Goal: Task Accomplishment & Management: Complete application form

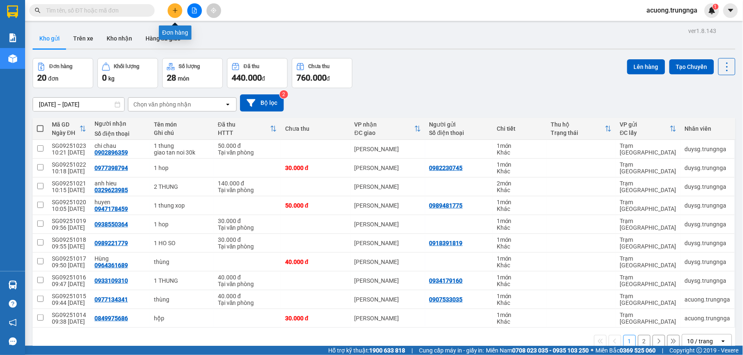
click at [178, 2] on div "Kết quả tìm kiếm ( 0 ) Bộ lọc No Data acuong.trungnga 1" at bounding box center [371, 10] width 743 height 21
click at [169, 10] on button at bounding box center [175, 10] width 15 height 15
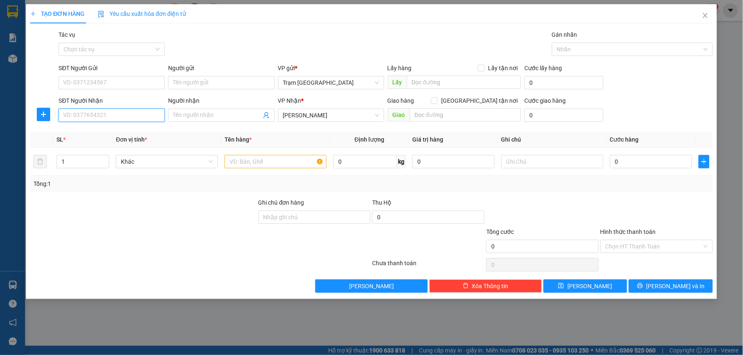
click at [133, 120] on input "SĐT Người Nhận" at bounding box center [112, 115] width 106 height 13
click at [707, 14] on icon "close" at bounding box center [704, 15] width 5 height 5
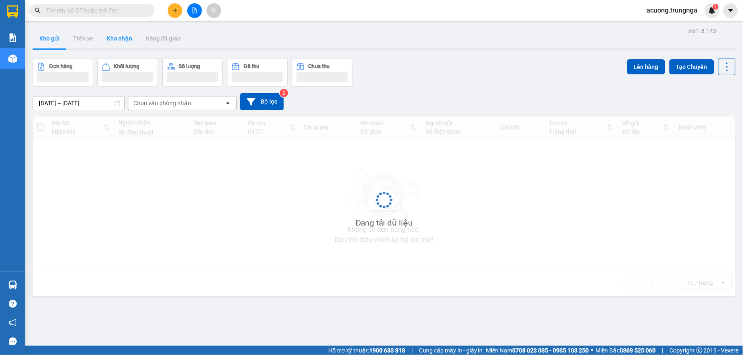
click at [117, 38] on button "Kho nhận" at bounding box center [119, 38] width 39 height 20
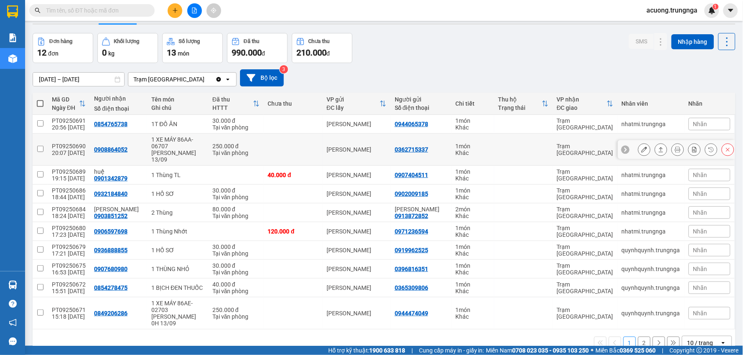
scroll to position [38, 0]
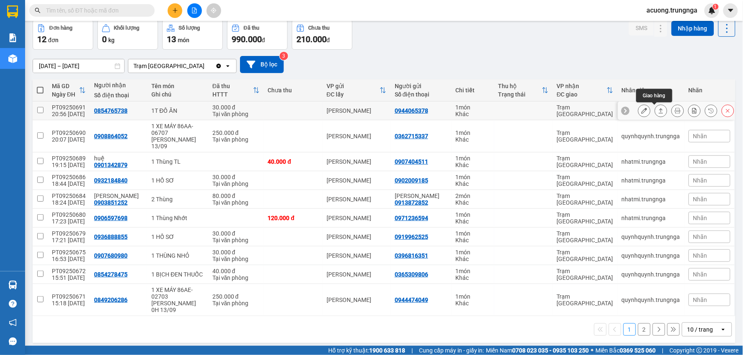
click at [659, 113] on button at bounding box center [661, 111] width 12 height 15
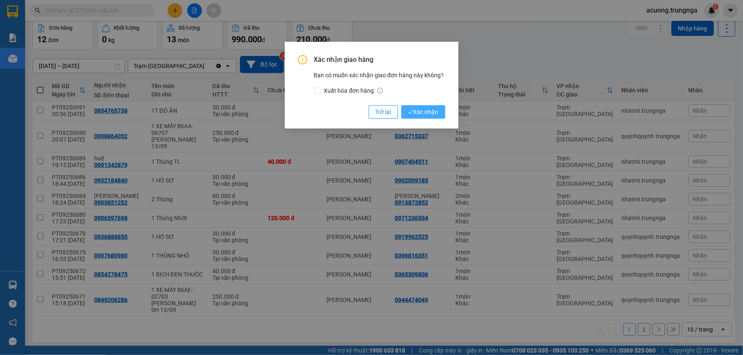
click at [427, 108] on span "Xác nhận" at bounding box center [423, 111] width 31 height 9
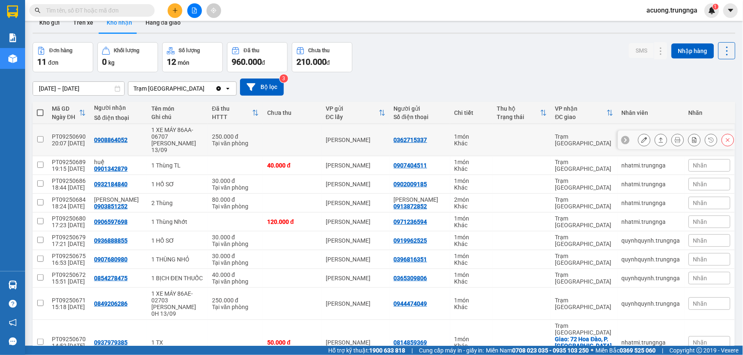
scroll to position [0, 0]
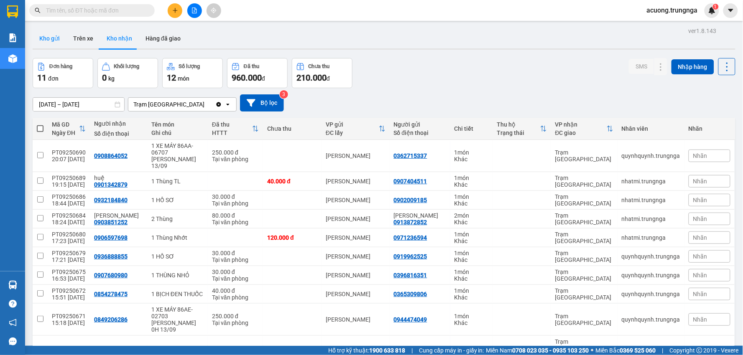
click at [64, 33] on button "Kho gửi" at bounding box center [50, 38] width 34 height 20
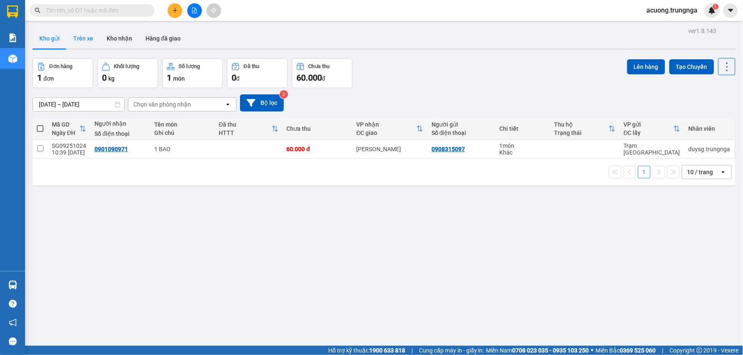
click at [87, 39] on button "Trên xe" at bounding box center [82, 38] width 33 height 20
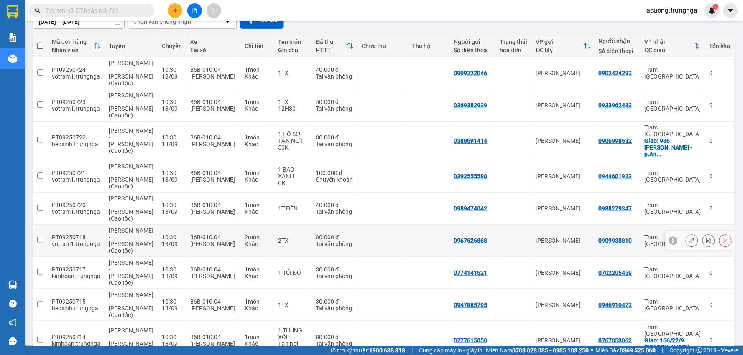
scroll to position [84, 0]
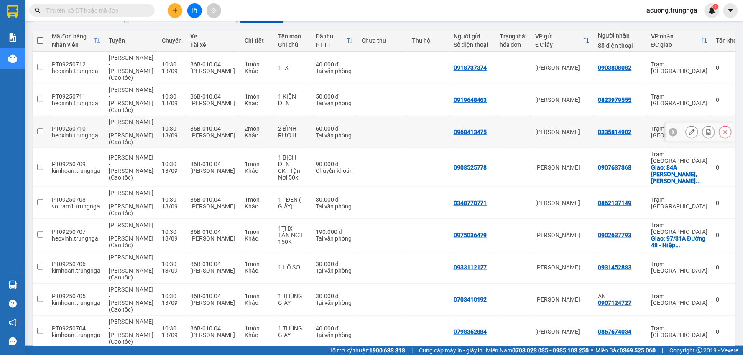
scroll to position [90, 0]
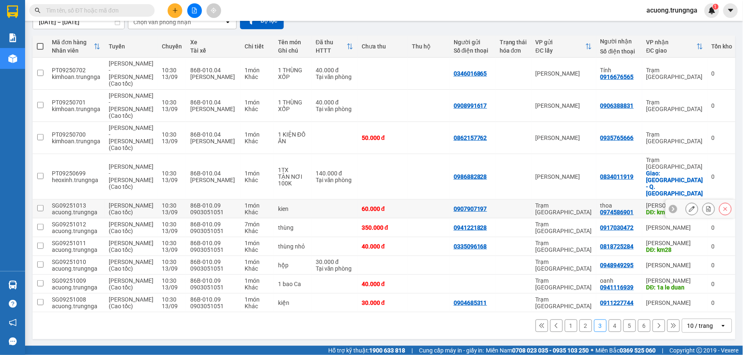
scroll to position [84, 0]
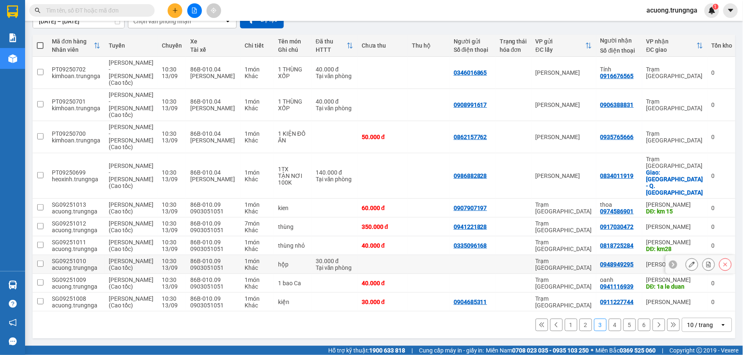
click at [705, 262] on icon at bounding box center [708, 265] width 6 height 6
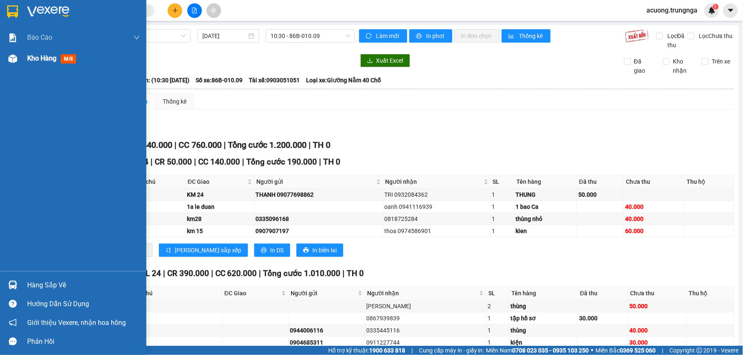
click at [23, 57] on div "Kho hàng mới" at bounding box center [73, 58] width 146 height 21
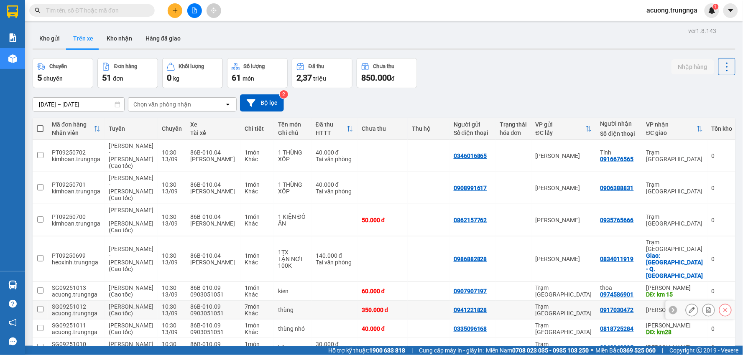
scroll to position [84, 0]
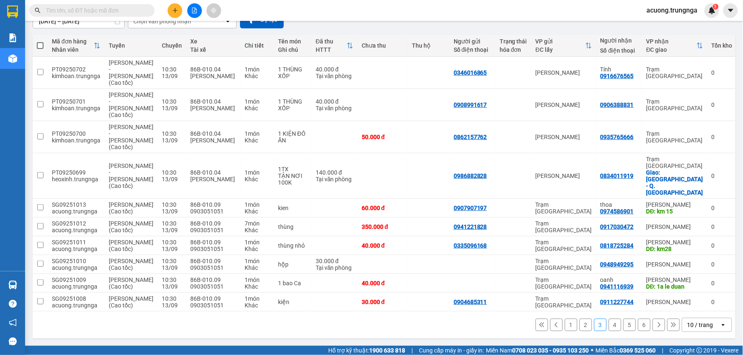
click at [568, 325] on button "1" at bounding box center [571, 325] width 13 height 13
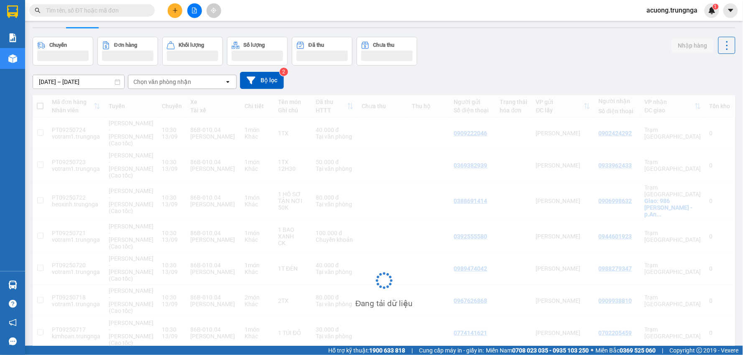
scroll to position [0, 0]
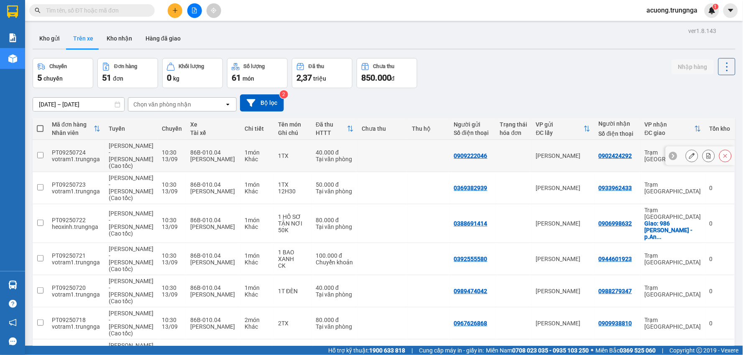
click at [705, 153] on icon at bounding box center [708, 156] width 6 height 6
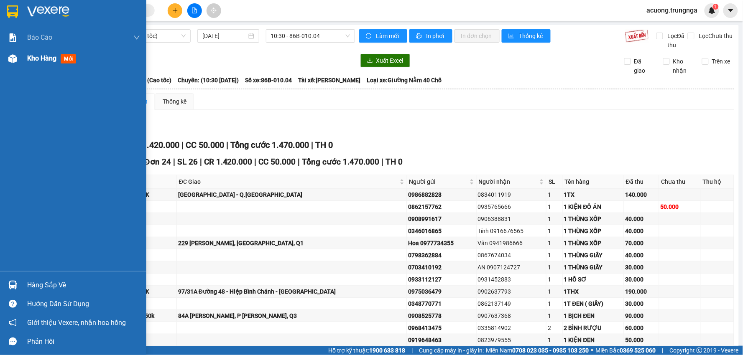
click at [15, 59] on img at bounding box center [12, 58] width 9 height 9
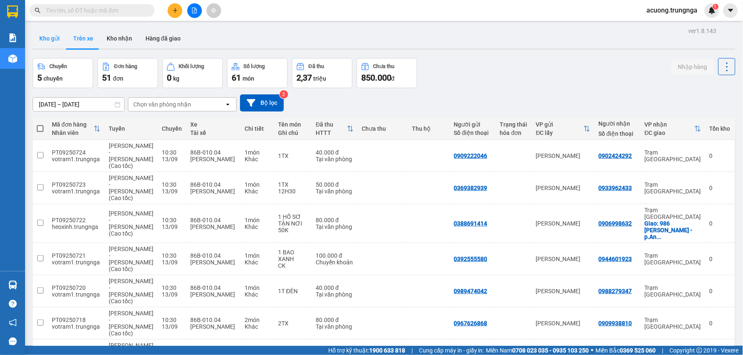
click at [55, 43] on button "Kho gửi" at bounding box center [50, 38] width 34 height 20
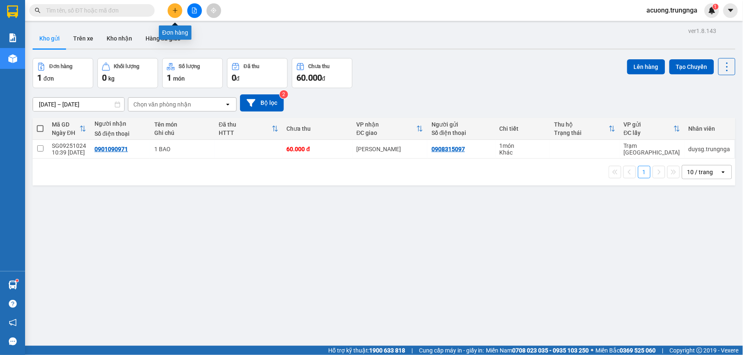
click at [173, 9] on icon "plus" at bounding box center [175, 11] width 6 height 6
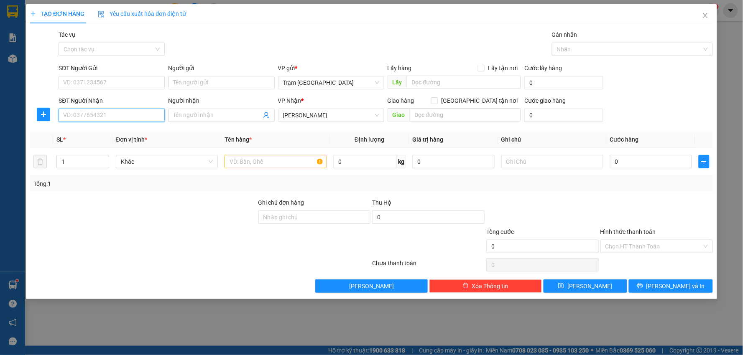
click at [143, 114] on input "SĐT Người Nhận" at bounding box center [112, 115] width 106 height 13
type input "0911573437"
click at [113, 86] on input "SĐT Người Gửi" at bounding box center [112, 82] width 106 height 13
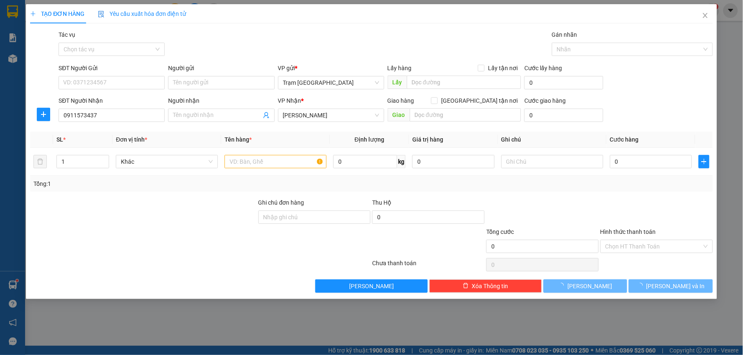
click at [461, 106] on div "Giao hàng [GEOGRAPHIC_DATA] tận nơi" at bounding box center [454, 102] width 134 height 13
click at [460, 114] on input "text" at bounding box center [466, 114] width 112 height 13
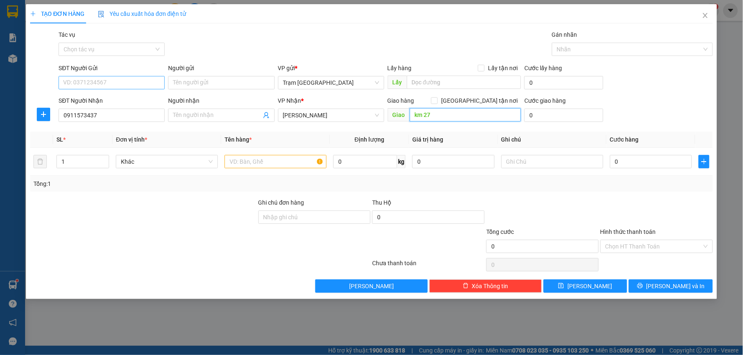
type input "km 27"
click at [101, 78] on input "SĐT Người Gửi" at bounding box center [112, 82] width 106 height 13
type input "0909745771"
click at [252, 153] on div at bounding box center [275, 161] width 102 height 17
click at [259, 159] on input "text" at bounding box center [275, 161] width 102 height 13
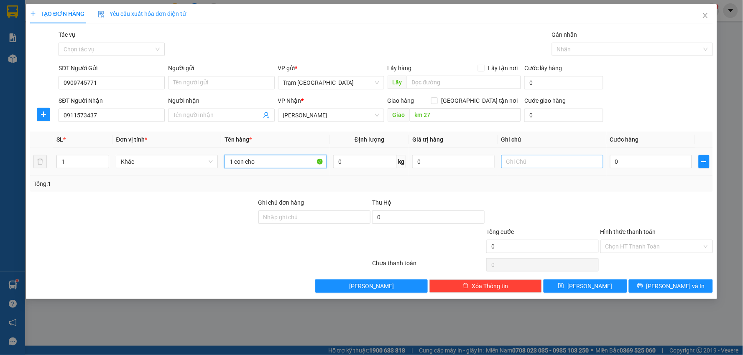
type input "1 con cho"
click at [532, 163] on input "text" at bounding box center [552, 161] width 102 height 13
type input "[PERSON_NAME]"
click at [657, 162] on input "0" at bounding box center [651, 161] width 82 height 13
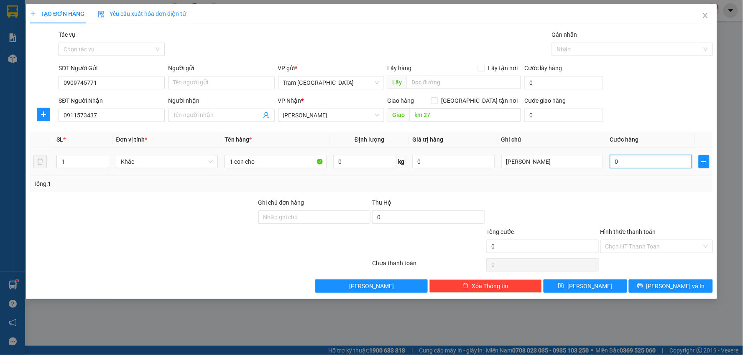
type input "008"
type input "8"
type input "0.080"
type input "80"
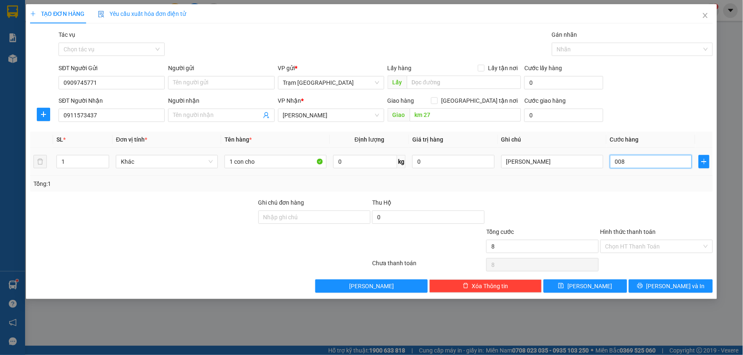
type input "80"
click at [616, 193] on div "Transit Pickup Surcharge Ids Transit Deliver Surcharge Ids Transit Deliver Surc…" at bounding box center [371, 161] width 682 height 263
type input "80.000"
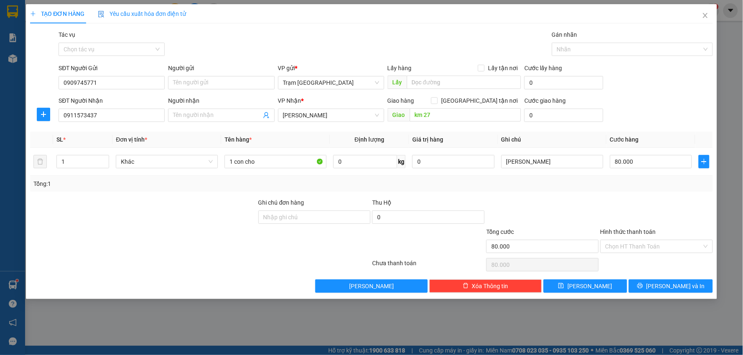
click at [661, 278] on div "Transit Pickup Surcharge Ids Transit Deliver Surcharge Ids Transit Deliver Surc…" at bounding box center [371, 161] width 682 height 263
click at [667, 286] on span "[PERSON_NAME] và In" at bounding box center [675, 286] width 59 height 9
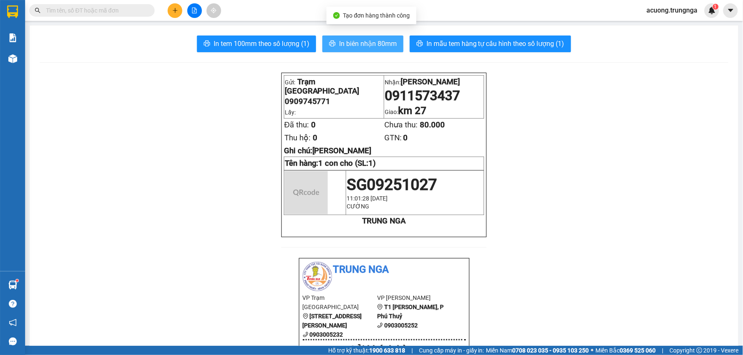
click at [341, 40] on span "In biên nhận 80mm" at bounding box center [368, 43] width 58 height 10
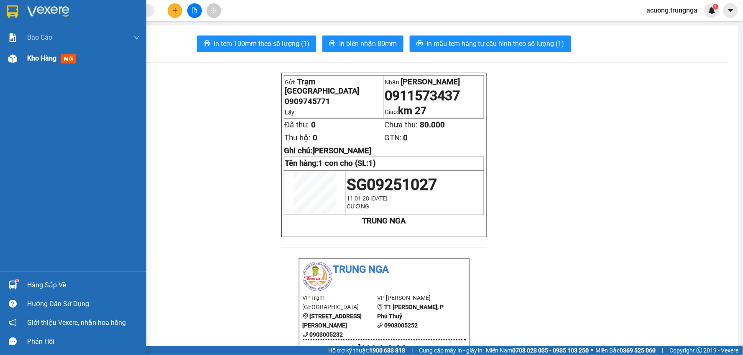
click at [22, 56] on div "Kho hàng mới" at bounding box center [73, 58] width 146 height 21
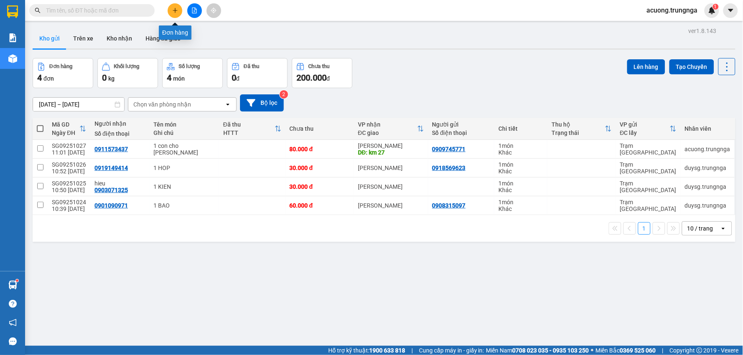
click at [177, 13] on button at bounding box center [175, 10] width 15 height 15
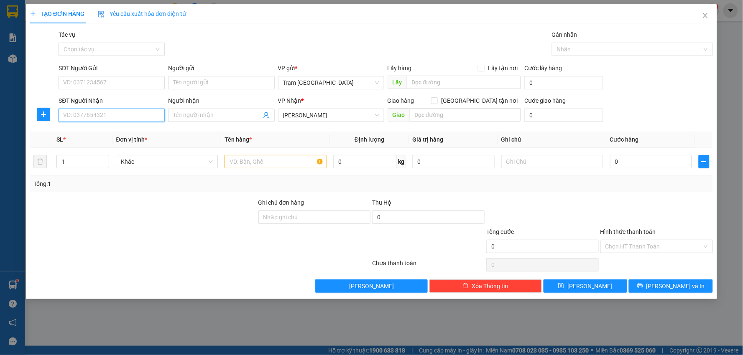
click at [112, 112] on input "SĐT Người Nhận" at bounding box center [112, 115] width 106 height 13
click at [114, 113] on input "SĐT Người Nhận" at bounding box center [112, 115] width 106 height 13
click at [281, 157] on input "text" at bounding box center [275, 161] width 102 height 13
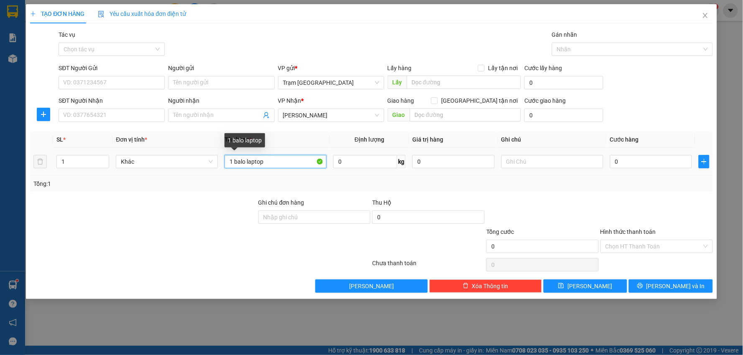
click at [286, 164] on input "1 balo laptop" at bounding box center [275, 161] width 102 height 13
type input "1 balo laptop"
click at [627, 190] on div "Tổng: 1" at bounding box center [371, 184] width 682 height 16
click at [611, 197] on div "Transit Pickup Surcharge Ids Transit Deliver Surcharge Ids Transit Deliver Surc…" at bounding box center [371, 161] width 682 height 263
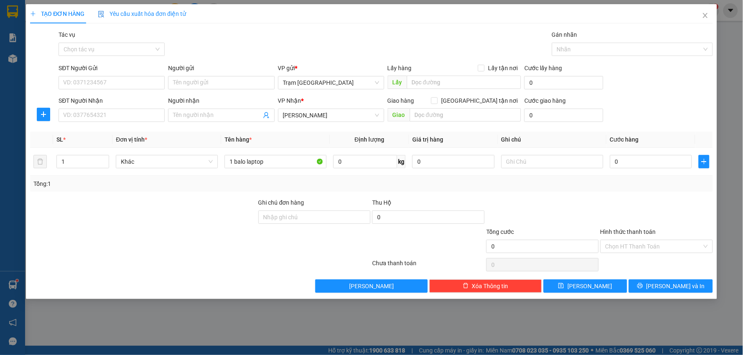
click at [601, 195] on div "Transit Pickup Surcharge Ids Transit Deliver Surcharge Ids Transit Deliver Surc…" at bounding box center [371, 161] width 682 height 263
click at [564, 197] on div "Transit Pickup Surcharge Ids Transit Deliver Surcharge Ids Transit Deliver Surc…" at bounding box center [371, 161] width 682 height 263
click at [120, 117] on input "SĐT Người Nhận" at bounding box center [112, 115] width 106 height 13
type input "0975066995"
click at [131, 85] on input "SĐT Người Gửi" at bounding box center [112, 82] width 106 height 13
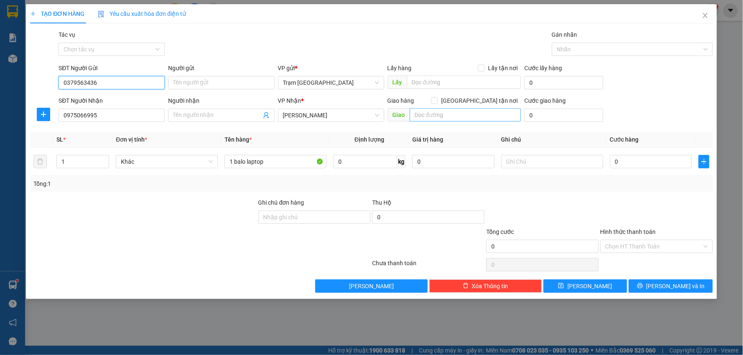
type input "0379563436"
click at [446, 113] on input "text" at bounding box center [466, 114] width 112 height 13
type input "km 24"
click at [638, 158] on input "0" at bounding box center [651, 161] width 82 height 13
type input "001"
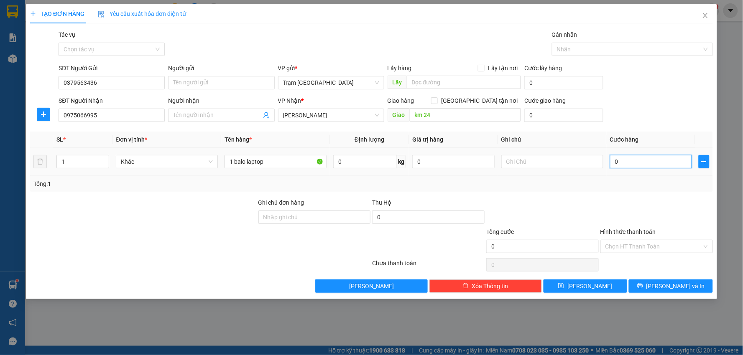
type input "1"
type input "0.013"
type input "13"
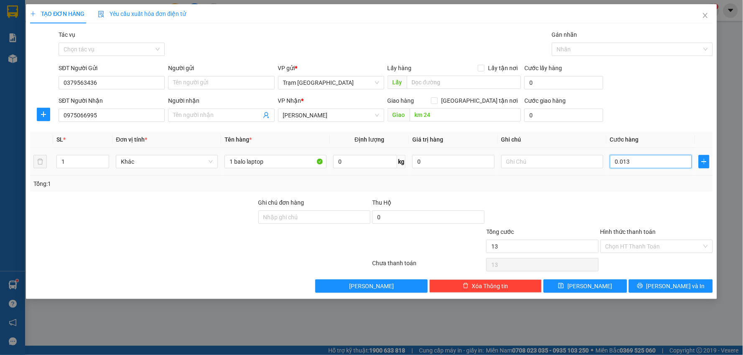
type input "00.130"
type input "130"
click at [619, 194] on div "Transit Pickup Surcharge Ids Transit Deliver Surcharge Ids Transit Deliver Surc…" at bounding box center [371, 161] width 682 height 263
type input "130.000"
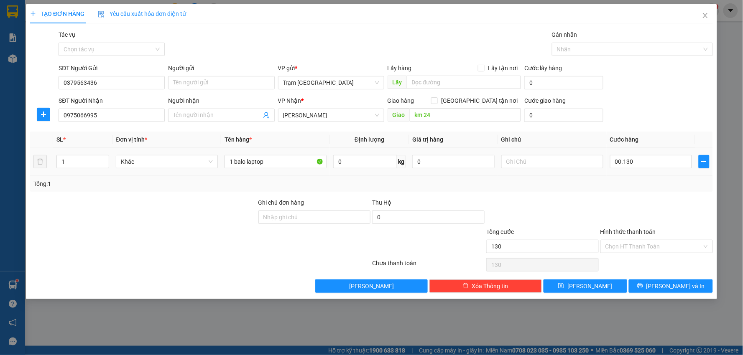
type input "130.000"
click at [652, 212] on div at bounding box center [656, 212] width 114 height 29
click at [659, 245] on input "Hình thức thanh toán" at bounding box center [653, 246] width 97 height 13
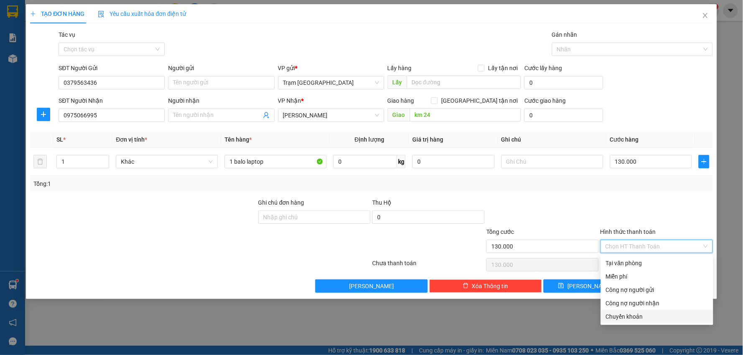
click at [628, 313] on div "Chuyển khoản" at bounding box center [657, 316] width 102 height 9
type input "0"
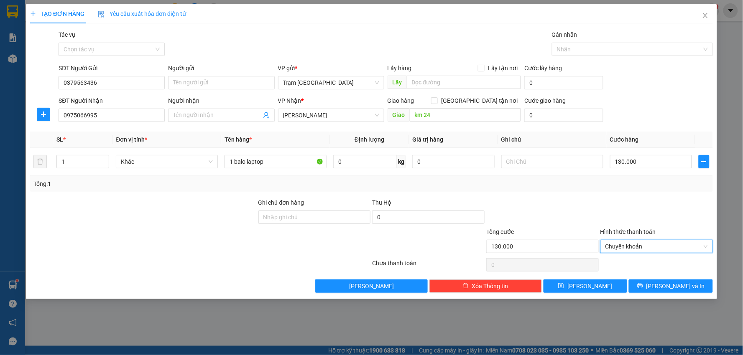
click at [633, 205] on div at bounding box center [656, 212] width 114 height 29
click at [649, 203] on div at bounding box center [656, 212] width 114 height 29
click at [669, 286] on span "[PERSON_NAME] và In" at bounding box center [675, 286] width 59 height 9
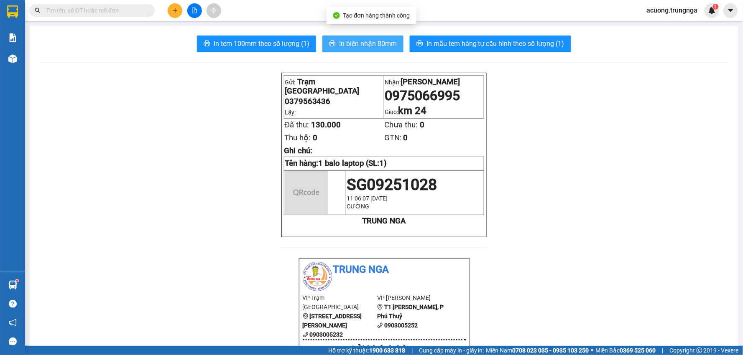
click at [372, 42] on span "In biên nhận 80mm" at bounding box center [368, 43] width 58 height 10
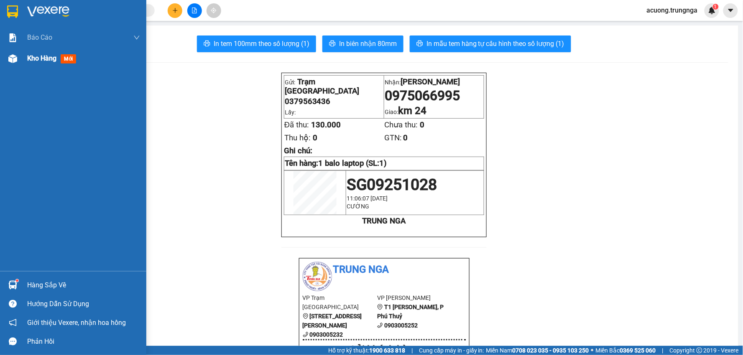
click at [22, 59] on div "Kho hàng mới" at bounding box center [73, 58] width 146 height 21
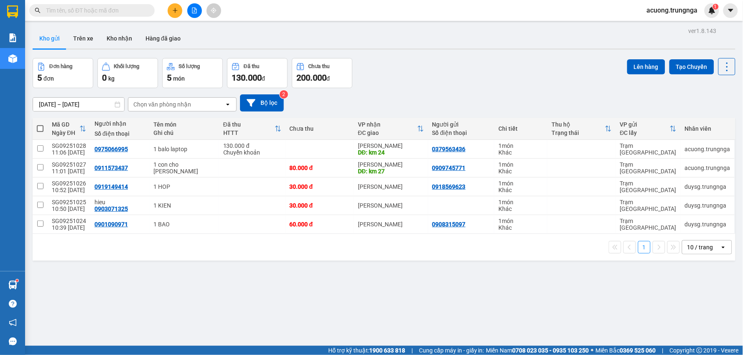
click at [175, 9] on icon "plus" at bounding box center [175, 10] width 0 height 5
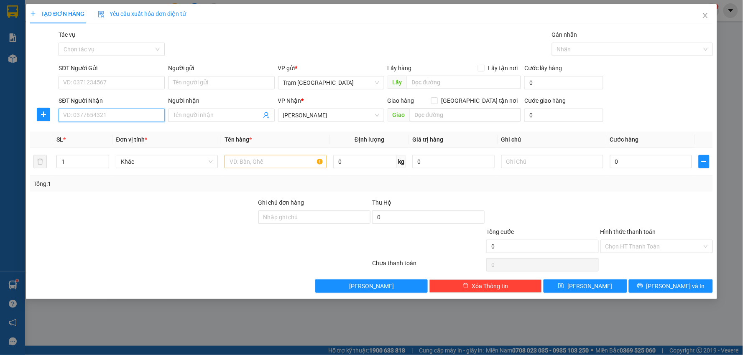
click at [155, 115] on input "SĐT Người Nhận" at bounding box center [112, 115] width 106 height 13
type input "0826552256"
click at [252, 159] on input "text" at bounding box center [275, 161] width 102 height 13
type input "1 ho so"
click at [120, 83] on input "SĐT Người Gửi" at bounding box center [112, 82] width 106 height 13
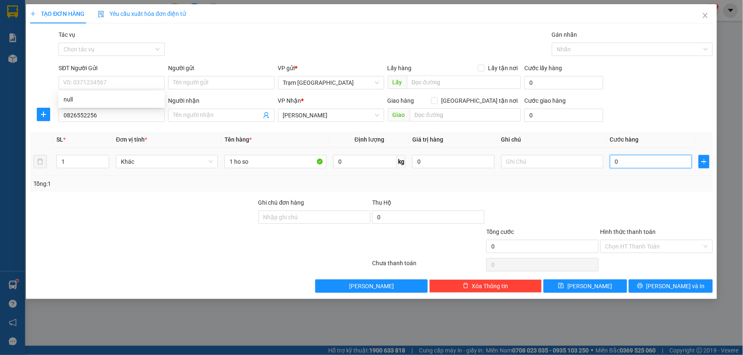
click at [640, 159] on input "0" at bounding box center [651, 161] width 82 height 13
type input "003"
type input "3"
type input "0.030"
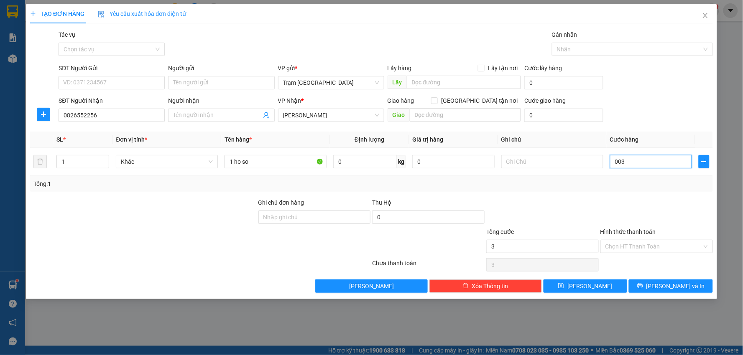
type input "30"
click at [584, 211] on div at bounding box center [542, 212] width 114 height 29
type input "30.000"
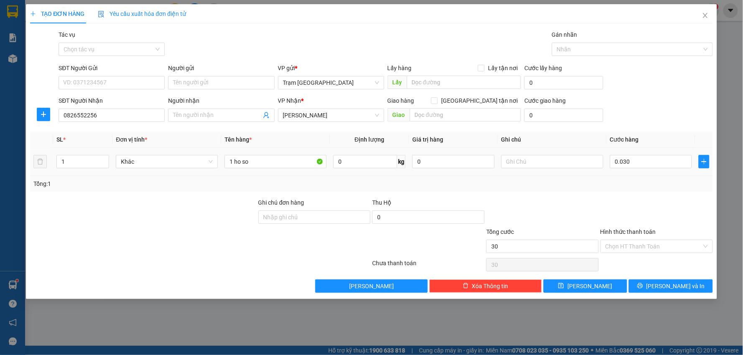
type input "30.000"
click at [667, 282] on span "[PERSON_NAME] và In" at bounding box center [675, 286] width 59 height 9
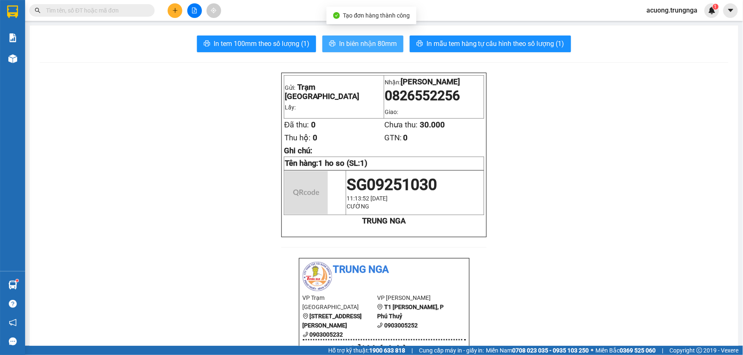
click at [369, 48] on span "In biên nhận 80mm" at bounding box center [368, 43] width 58 height 10
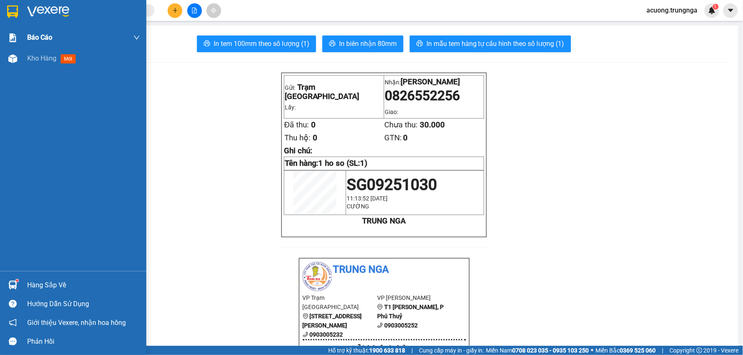
drag, startPoint x: 10, startPoint y: 61, endPoint x: 90, endPoint y: 43, distance: 82.0
click at [11, 61] on img at bounding box center [12, 58] width 9 height 9
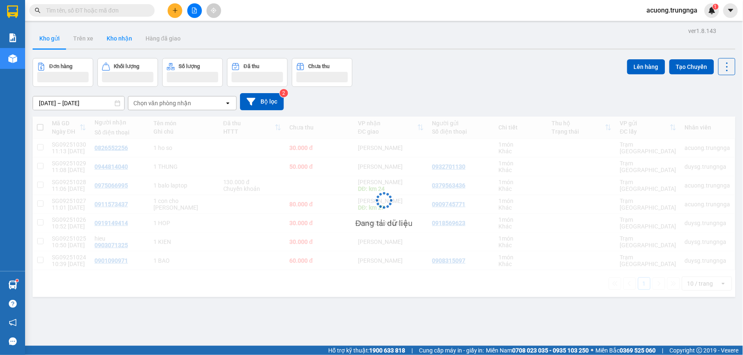
click at [120, 38] on button "Kho nhận" at bounding box center [119, 38] width 39 height 20
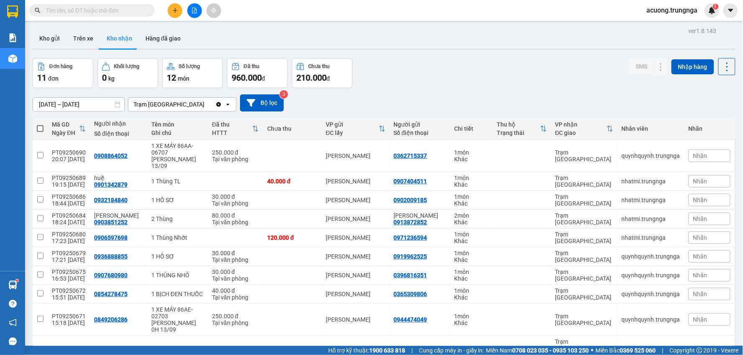
scroll to position [44, 0]
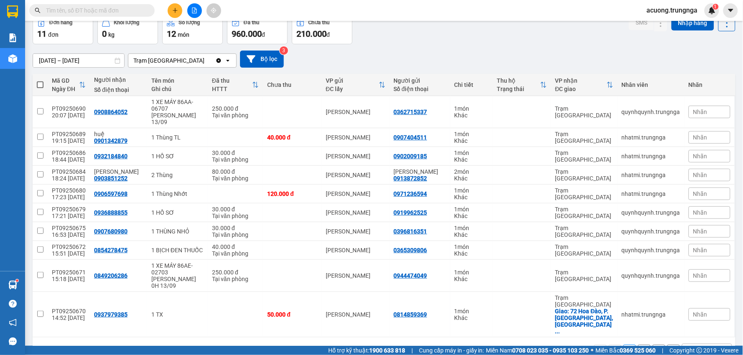
click at [641, 345] on button "2" at bounding box center [644, 351] width 13 height 13
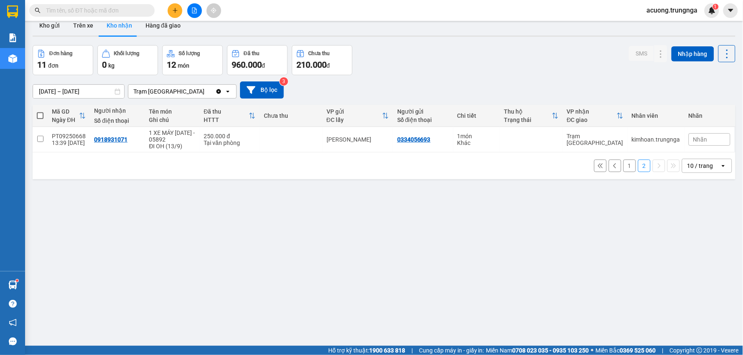
scroll to position [0, 0]
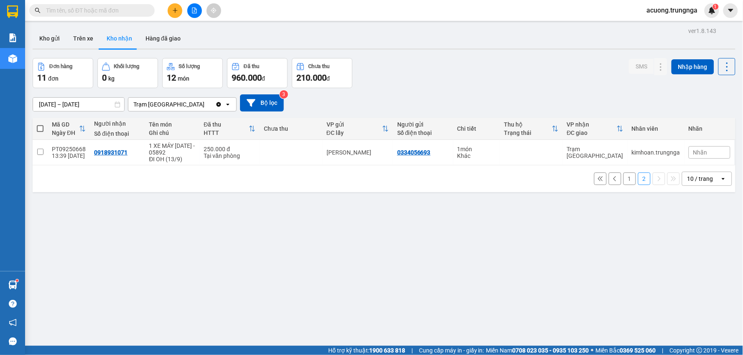
click at [623, 178] on button "1" at bounding box center [629, 179] width 13 height 13
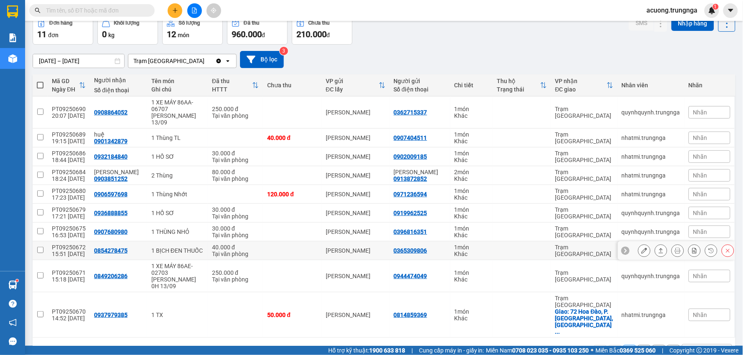
scroll to position [44, 0]
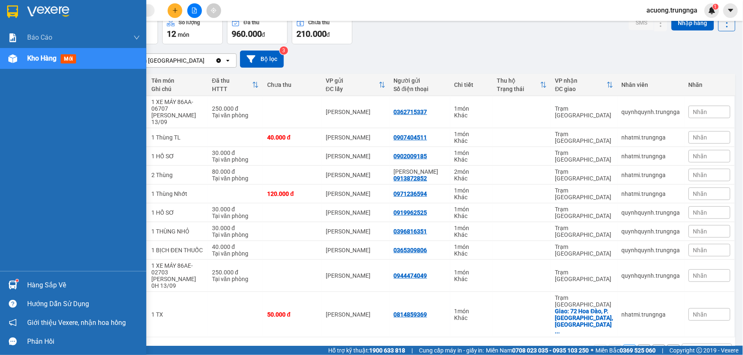
click at [22, 284] on div "Hàng sắp về" at bounding box center [73, 285] width 146 height 19
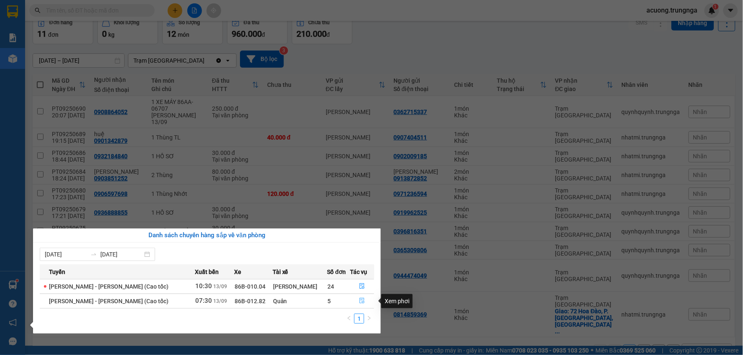
click at [366, 301] on button "button" at bounding box center [362, 301] width 23 height 13
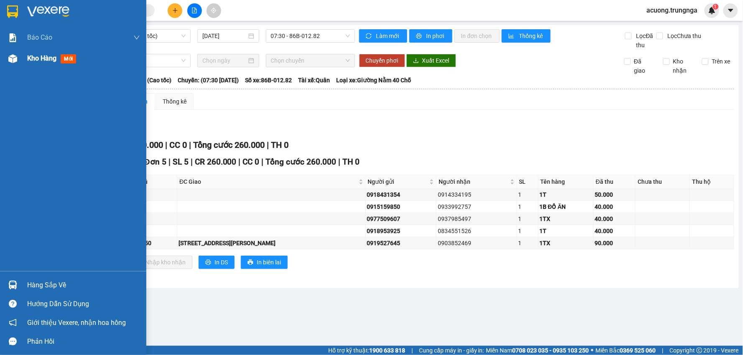
click at [11, 59] on img at bounding box center [12, 58] width 9 height 9
